Goal: Browse casually: Explore the website without a specific task or goal

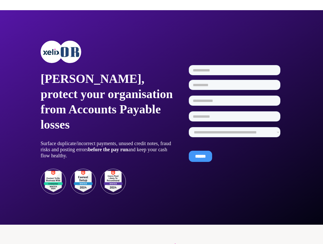
click at [162, 6] on div at bounding box center [161, 6] width 323 height 8
click at [108, 117] on p "[PERSON_NAME], protect your organisation from Accounts Payable losses" at bounding box center [108, 101] width 134 height 61
click at [108, 52] on div at bounding box center [108, 52] width 134 height 22
click at [52, 52] on img at bounding box center [52, 52] width 20 height 20
click at [70, 52] on img at bounding box center [70, 52] width 20 height 20
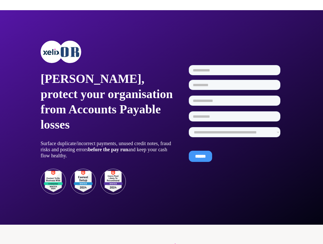
click at [108, 149] on strong "before the pay run" at bounding box center [108, 150] width 40 height 6
click at [83, 181] on img at bounding box center [83, 181] width 25 height 25
